Goal: Information Seeking & Learning: Learn about a topic

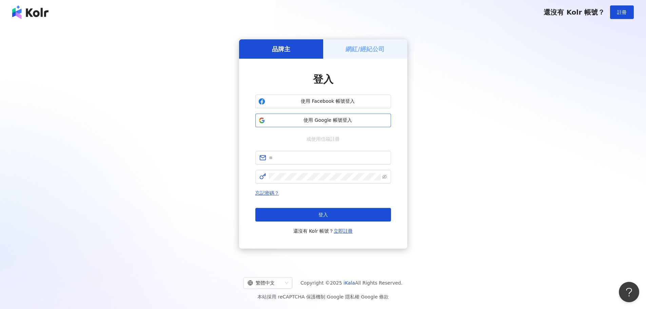
click at [334, 121] on span "使用 Google 帳號登入" at bounding box center [328, 120] width 120 height 7
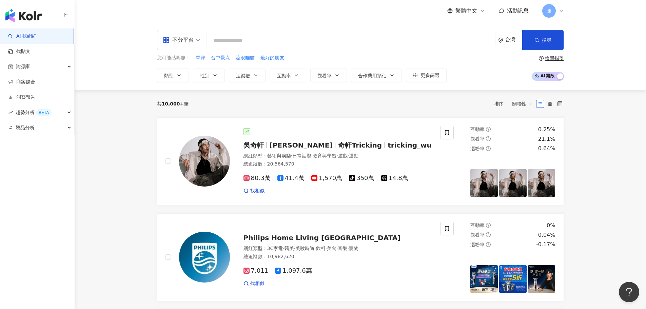
click at [284, 141] on span "[PERSON_NAME]" at bounding box center [301, 145] width 63 height 8
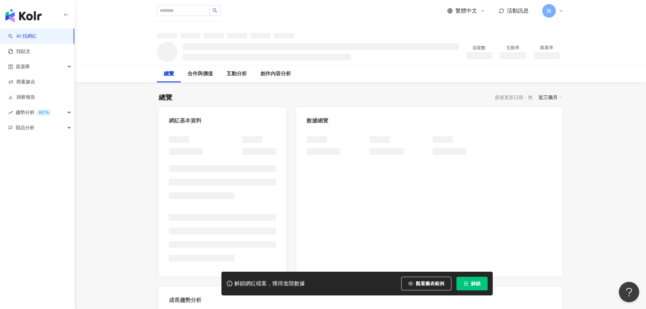
click at [494, 69] on div "總覽 合作與價值 互動分析 創作內容分析" at bounding box center [360, 73] width 407 height 17
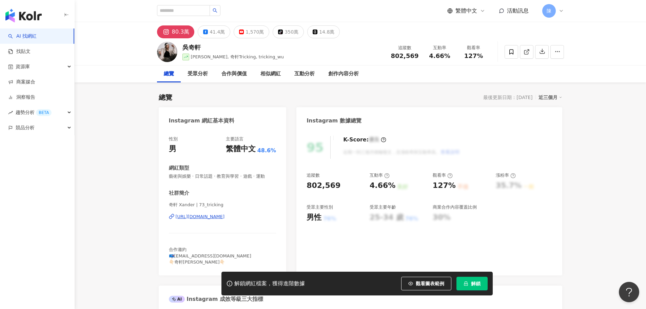
click at [437, 47] on div "互動率" at bounding box center [440, 47] width 26 height 7
drag, startPoint x: 434, startPoint y: 47, endPoint x: 449, endPoint y: 61, distance: 20.2
click at [449, 61] on div "追蹤數 802,569 互動率 4.66% 觀看率 127%" at bounding box center [439, 52] width 104 height 20
